Goal: Entertainment & Leisure: Consume media (video, audio)

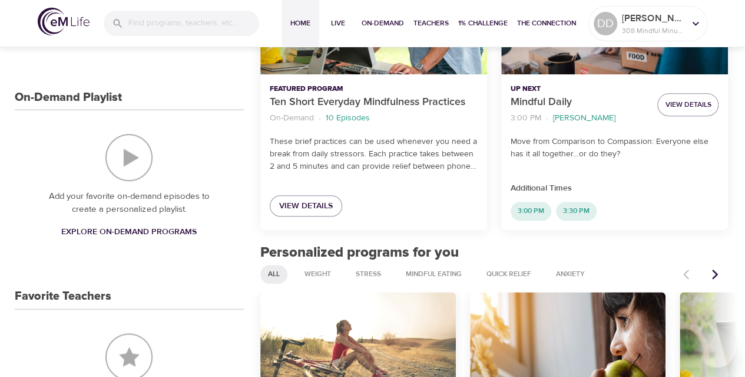
scroll to position [266, 0]
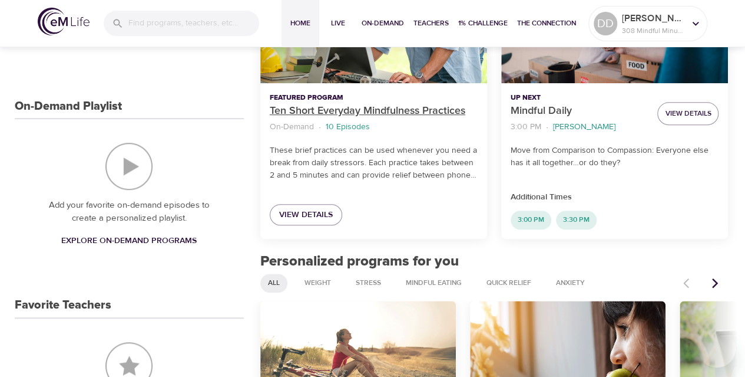
click at [381, 109] on p "Ten Short Everyday Mindfulness Practices" at bounding box center [374, 111] width 208 height 16
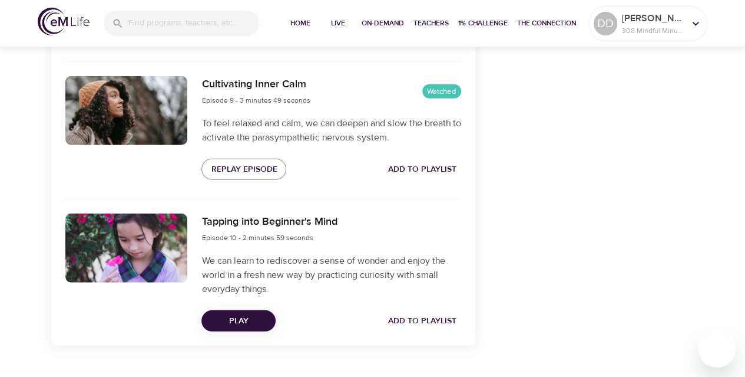
scroll to position [1604, 0]
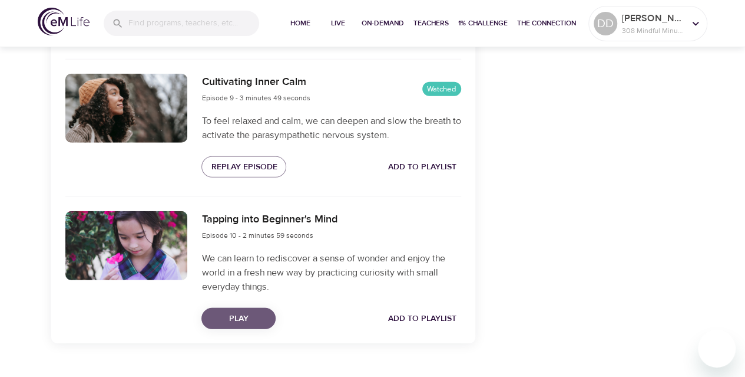
click at [229, 315] on span "Play" at bounding box center [238, 318] width 55 height 15
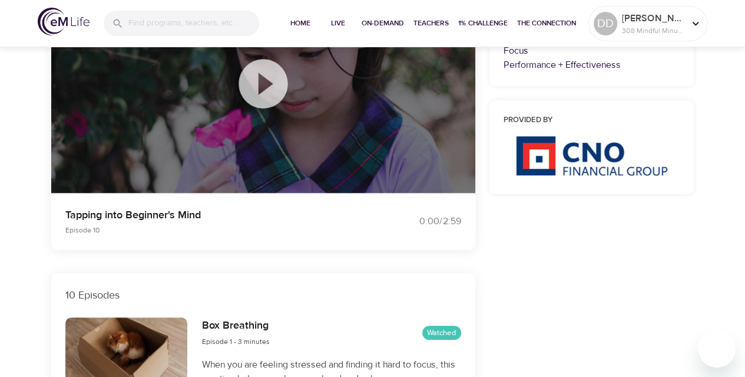
scroll to position [0, 0]
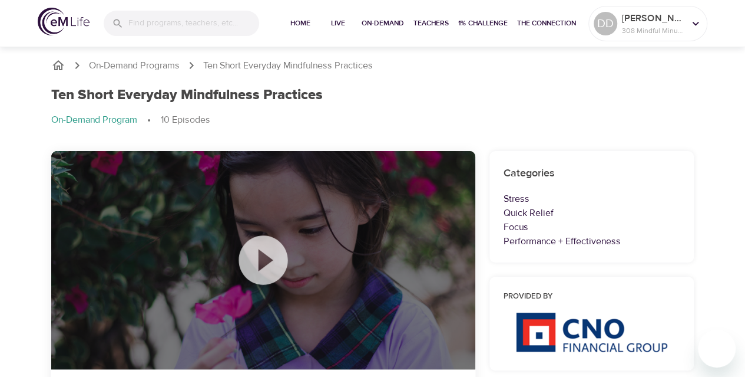
click at [61, 67] on icon "breadcrumb" at bounding box center [58, 65] width 12 height 10
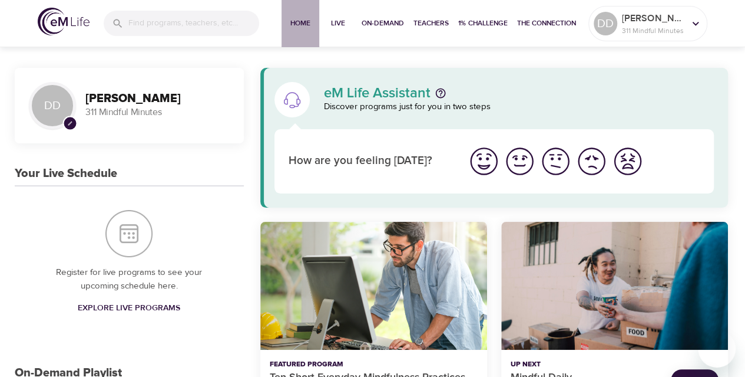
click at [299, 25] on span "Home" at bounding box center [300, 23] width 28 height 12
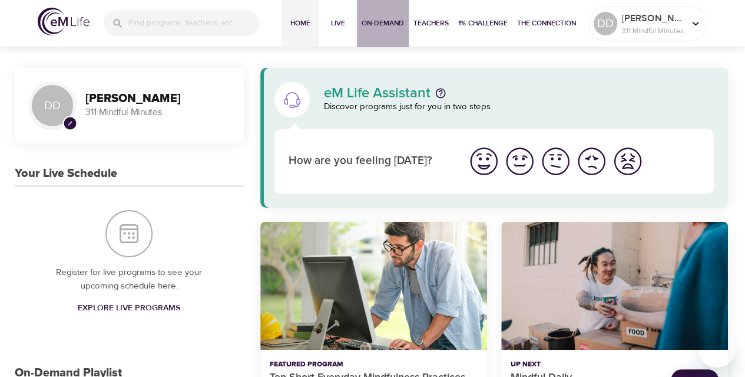
click at [397, 23] on span "On-Demand" at bounding box center [383, 23] width 42 height 12
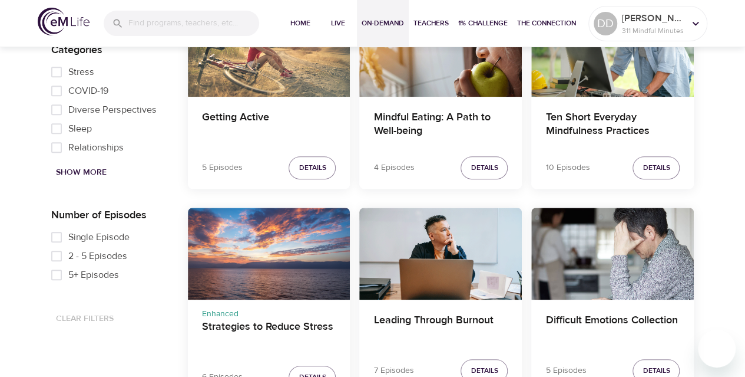
scroll to position [417, 0]
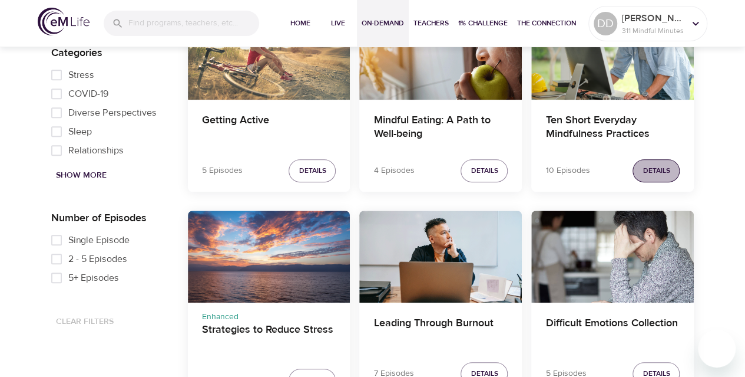
click at [666, 169] on span "Details" at bounding box center [656, 170] width 27 height 12
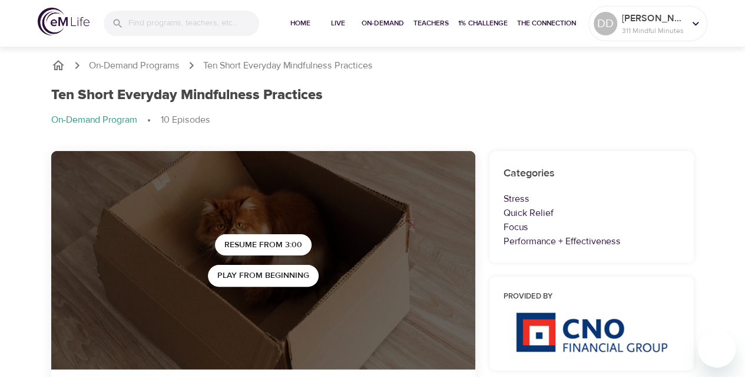
click at [59, 68] on icon "breadcrumb" at bounding box center [58, 65] width 12 height 10
